Goal: Information Seeking & Learning: Learn about a topic

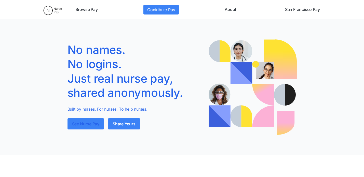
click at [77, 126] on link "See Nurse Pay" at bounding box center [85, 123] width 36 height 11
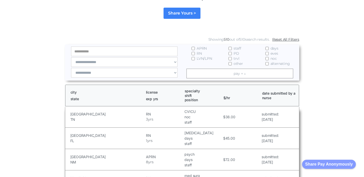
scroll to position [67, 0]
click at [89, 52] on input "Email Form" at bounding box center [124, 51] width 107 height 10
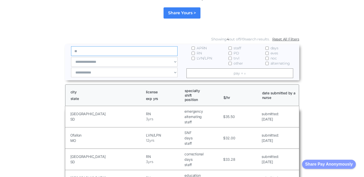
type input "*"
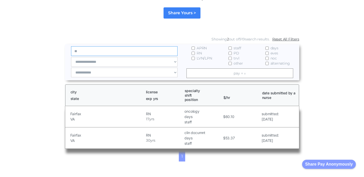
type input "*"
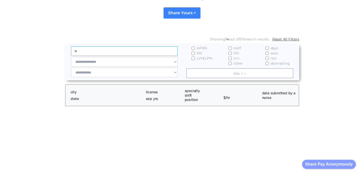
type input "*"
